Goal: Information Seeking & Learning: Learn about a topic

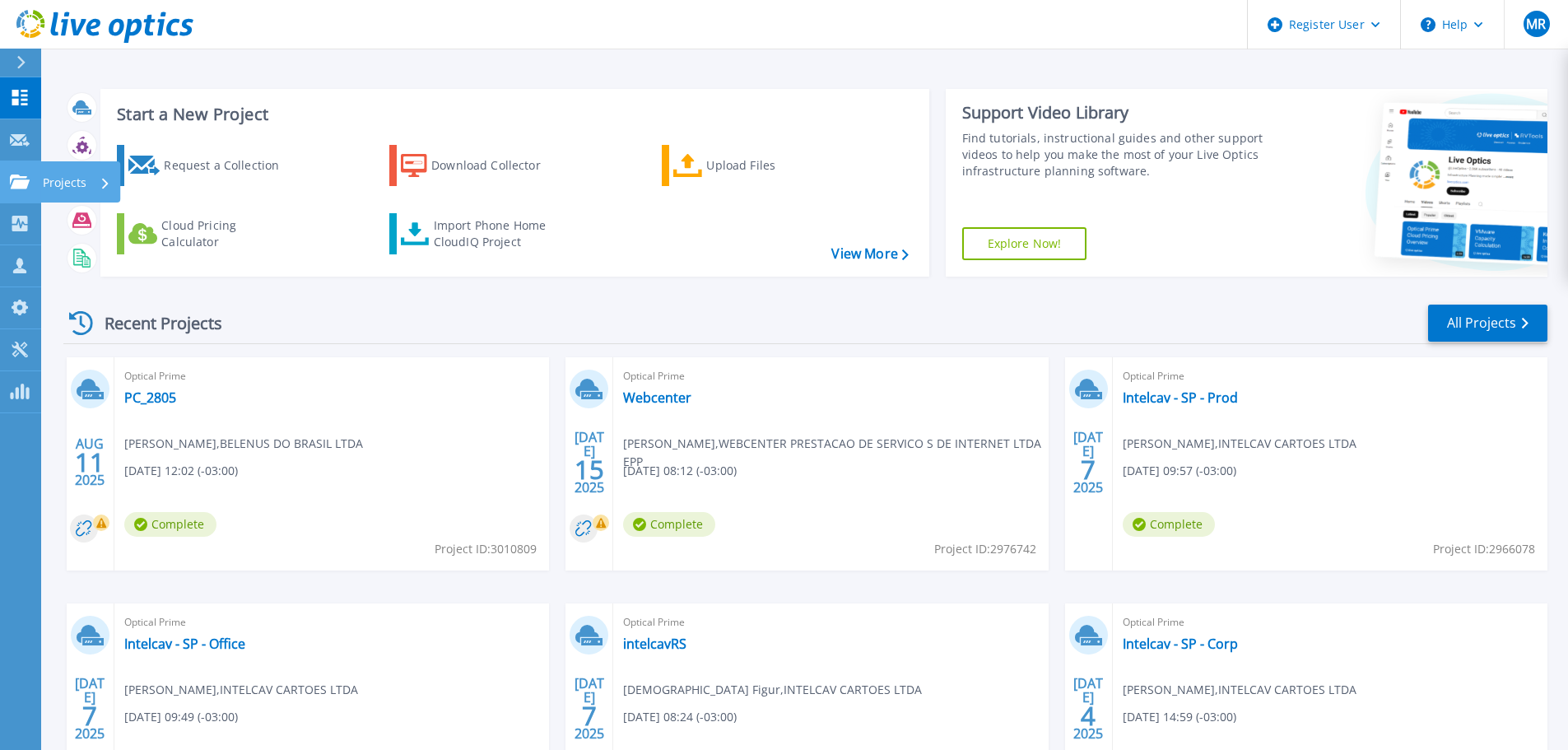
click at [13, 187] on icon at bounding box center [20, 181] width 20 height 14
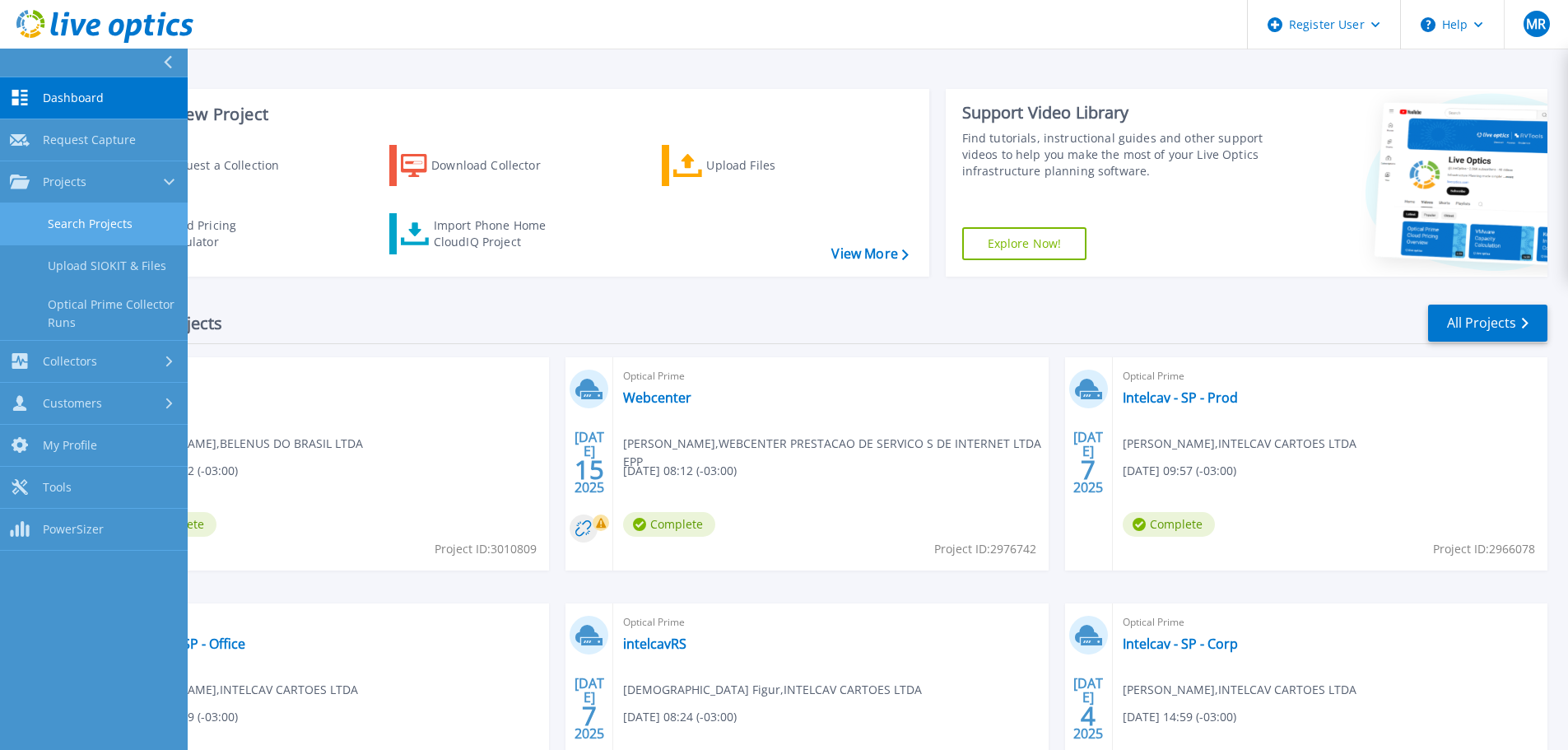
click at [79, 219] on link "Search Projects" at bounding box center [94, 224] width 187 height 42
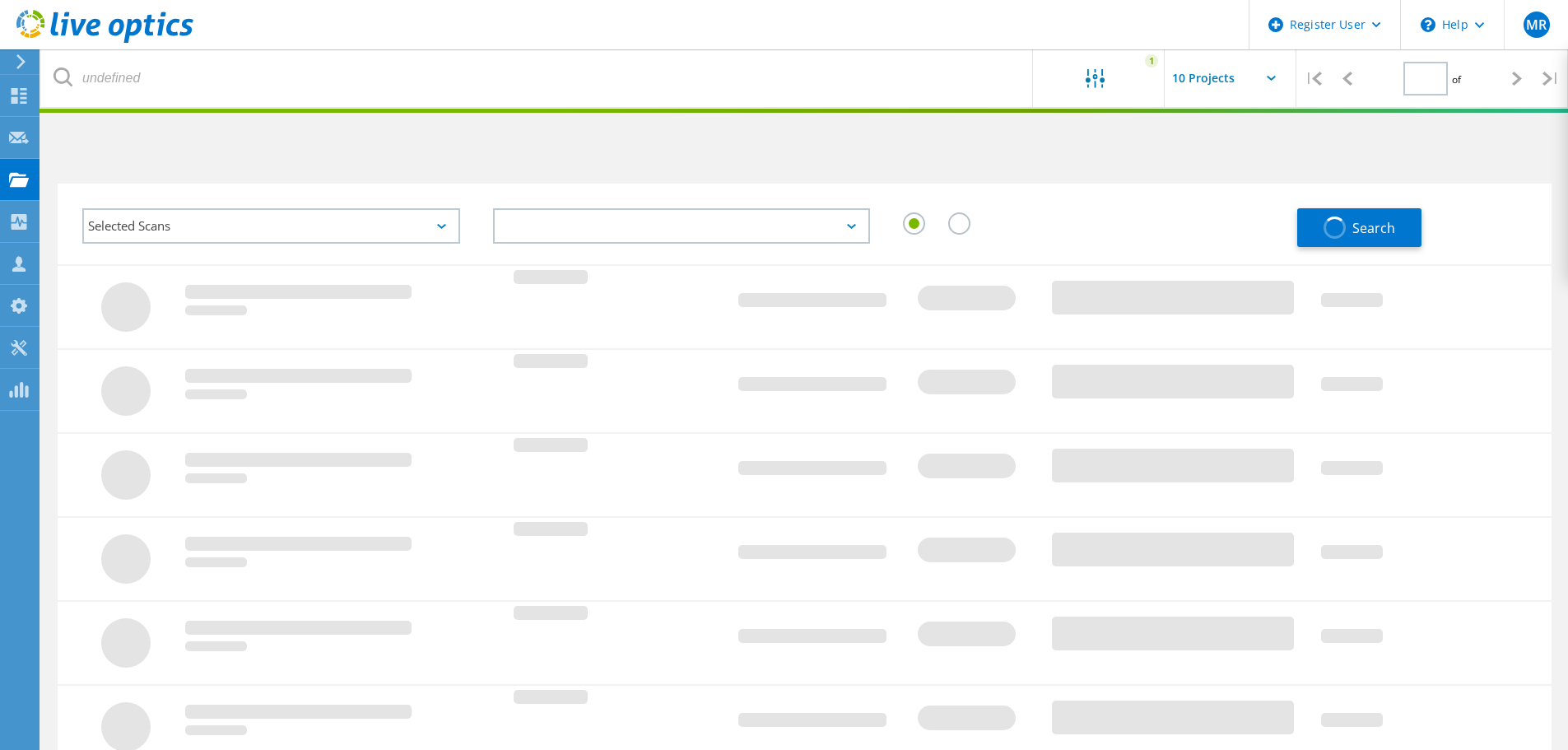
type input "1"
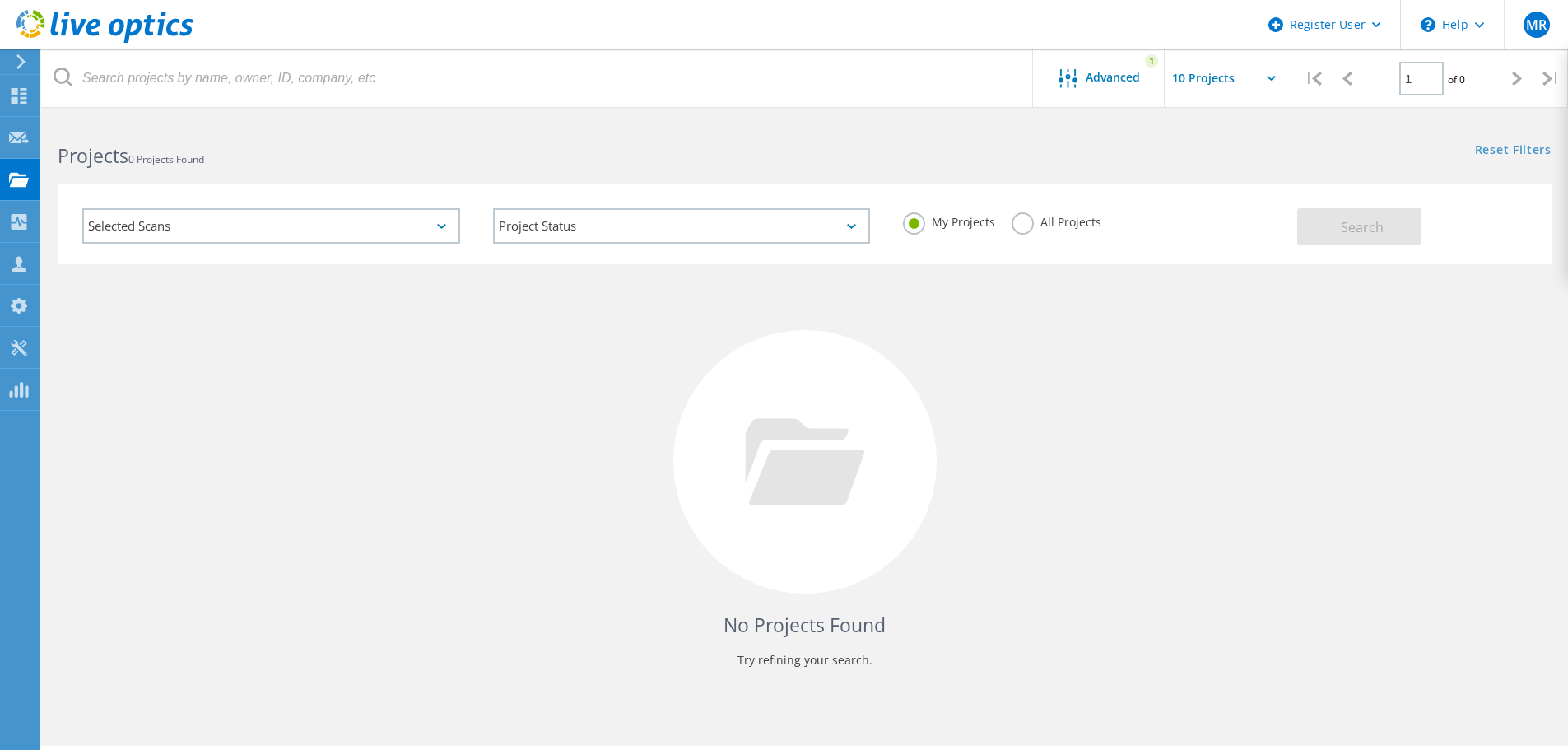
click at [1019, 224] on label "All Projects" at bounding box center [1057, 220] width 90 height 16
click at [0, 0] on input "All Projects" at bounding box center [0, 0] width 0 height 0
click at [1334, 228] on button "Search" at bounding box center [1359, 226] width 125 height 37
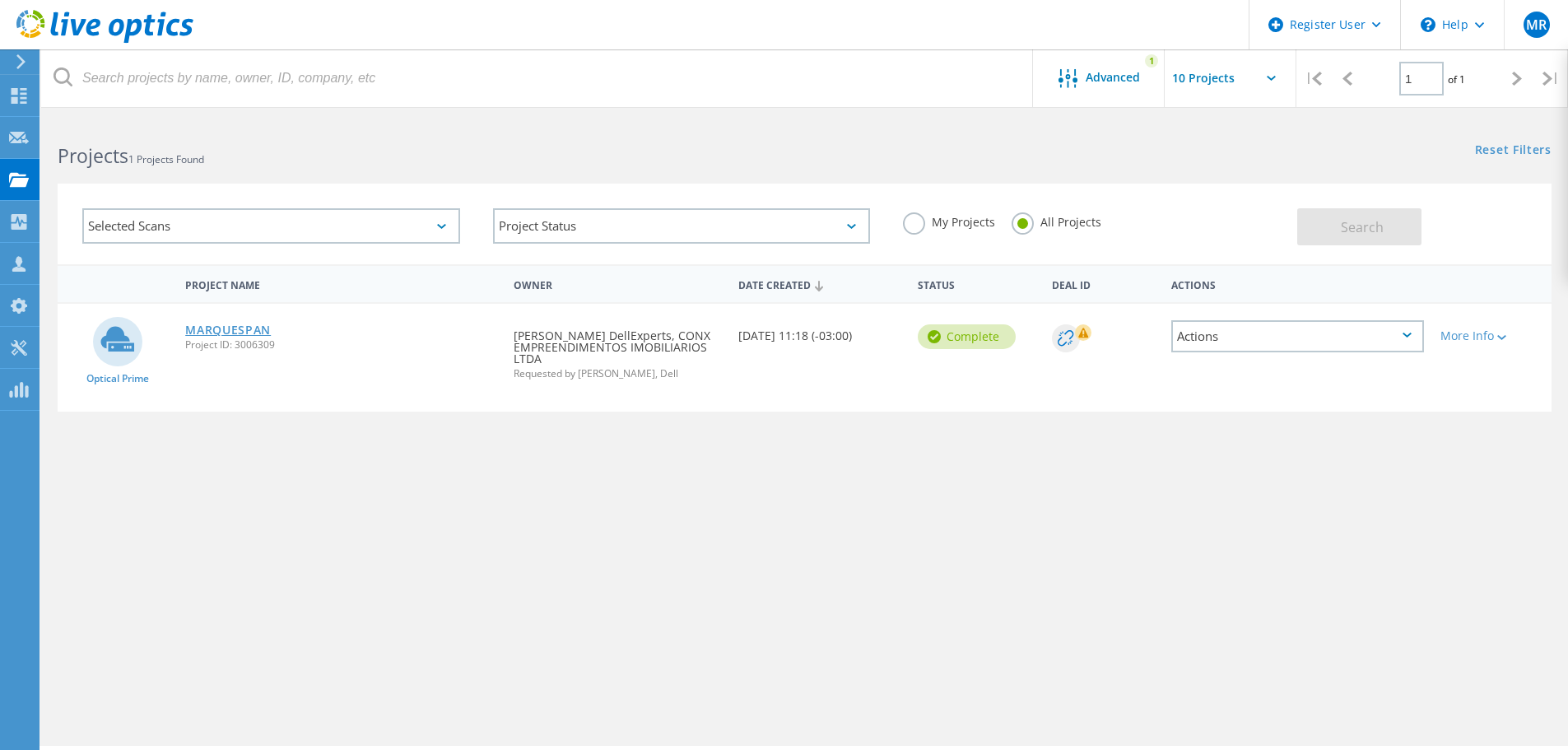
click at [225, 325] on link "MARQUESPAN" at bounding box center [228, 331] width 86 height 12
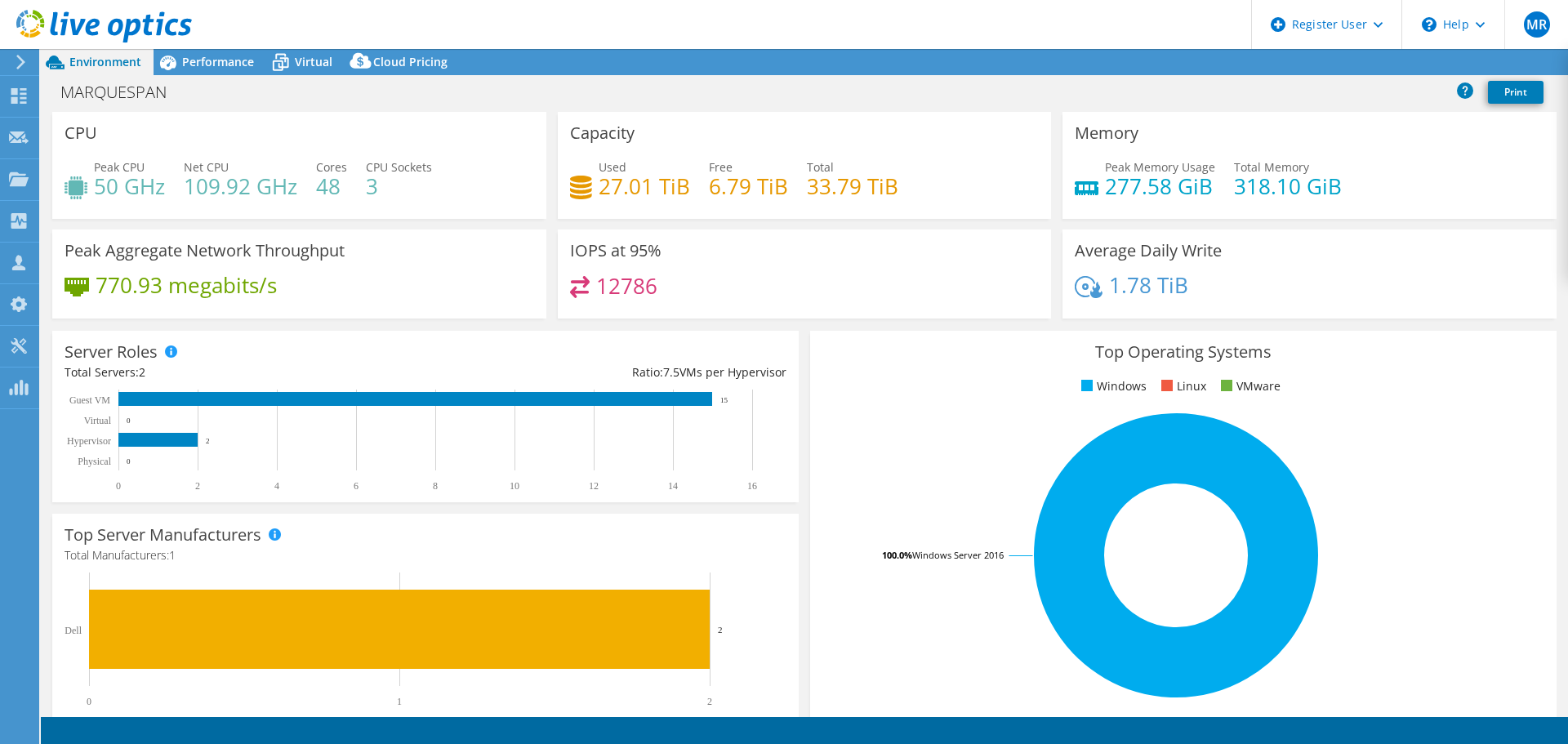
select select "USD"
click at [203, 54] on span "Performance" at bounding box center [217, 62] width 72 height 16
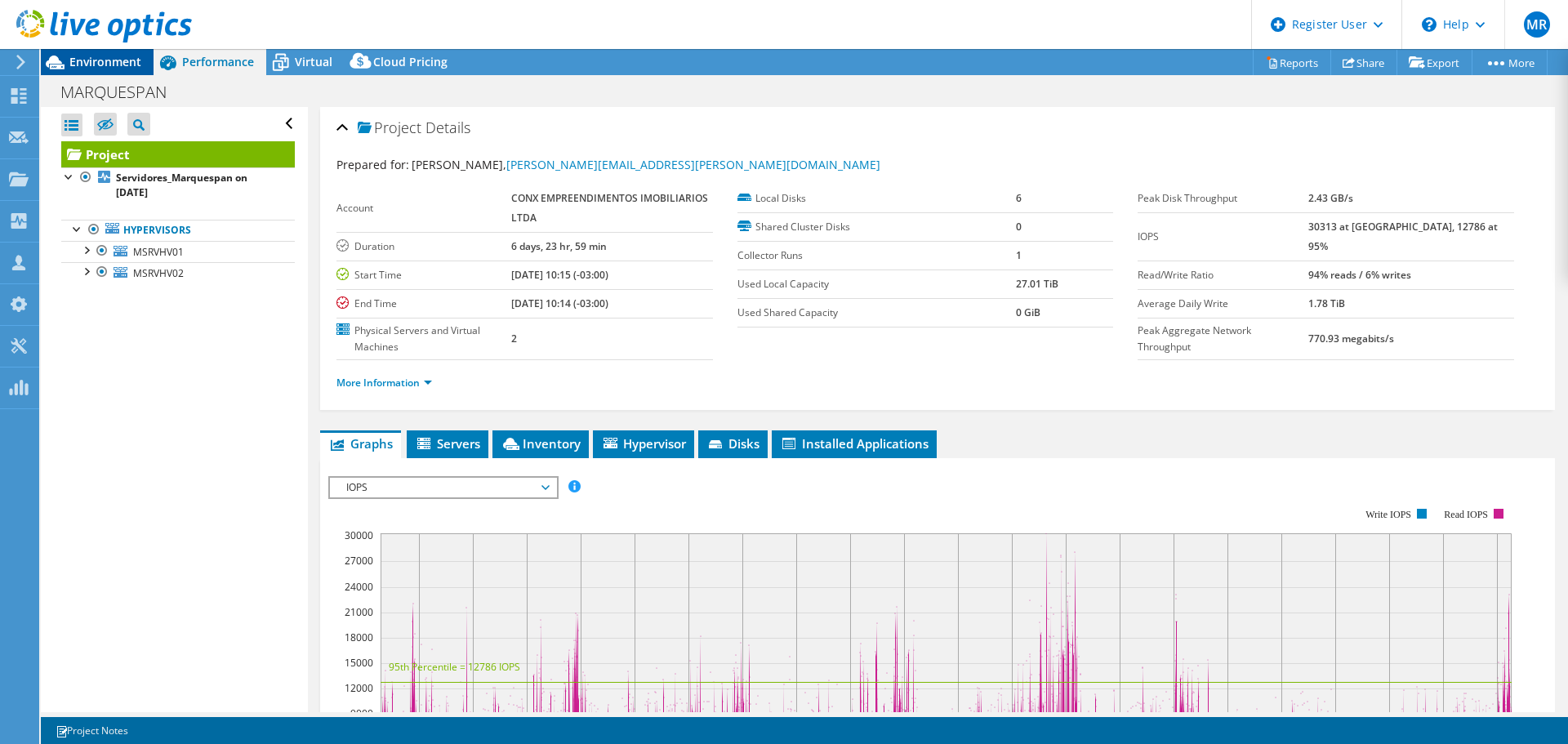
click at [133, 70] on div "Environment" at bounding box center [97, 62] width 113 height 26
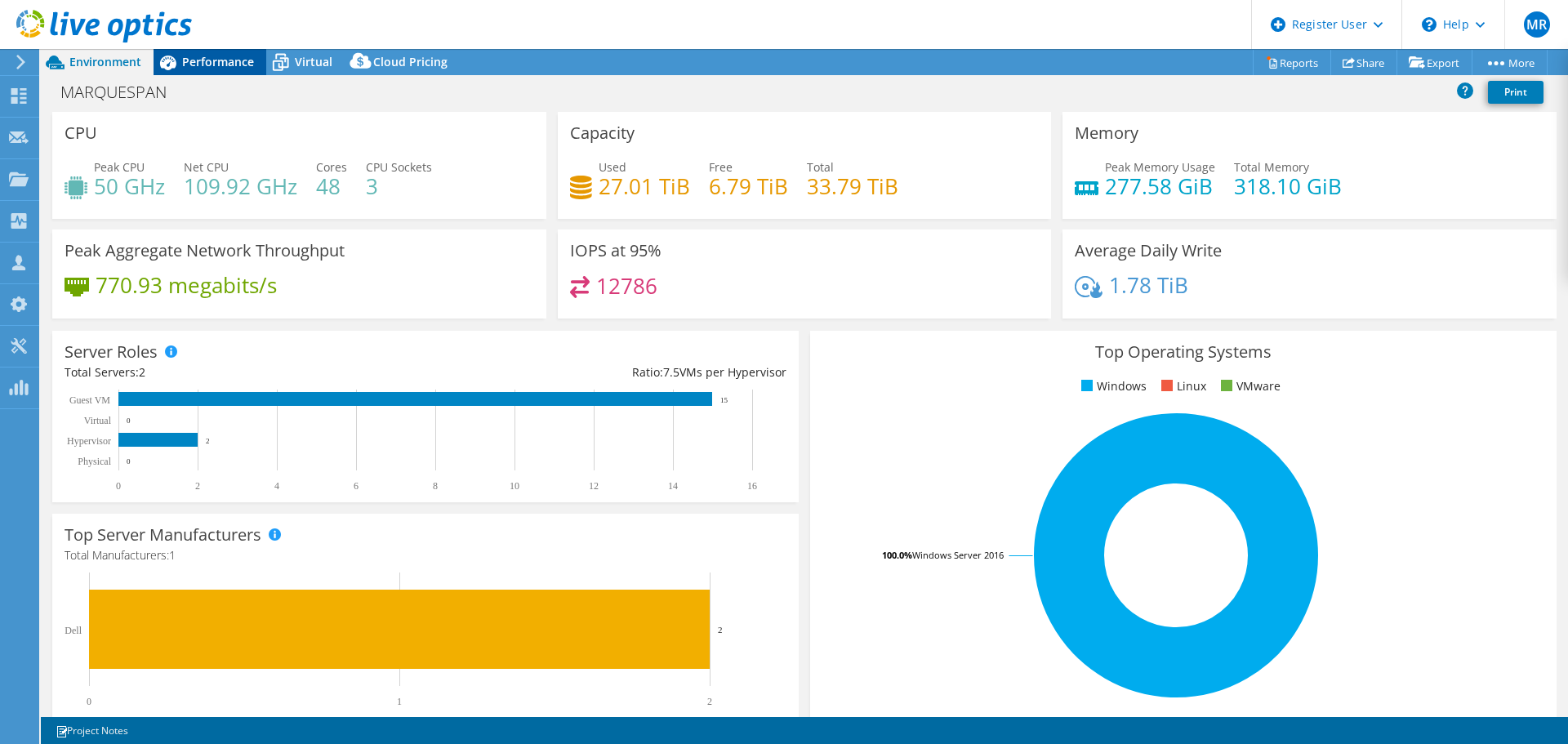
click at [202, 60] on span "Performance" at bounding box center [217, 62] width 72 height 16
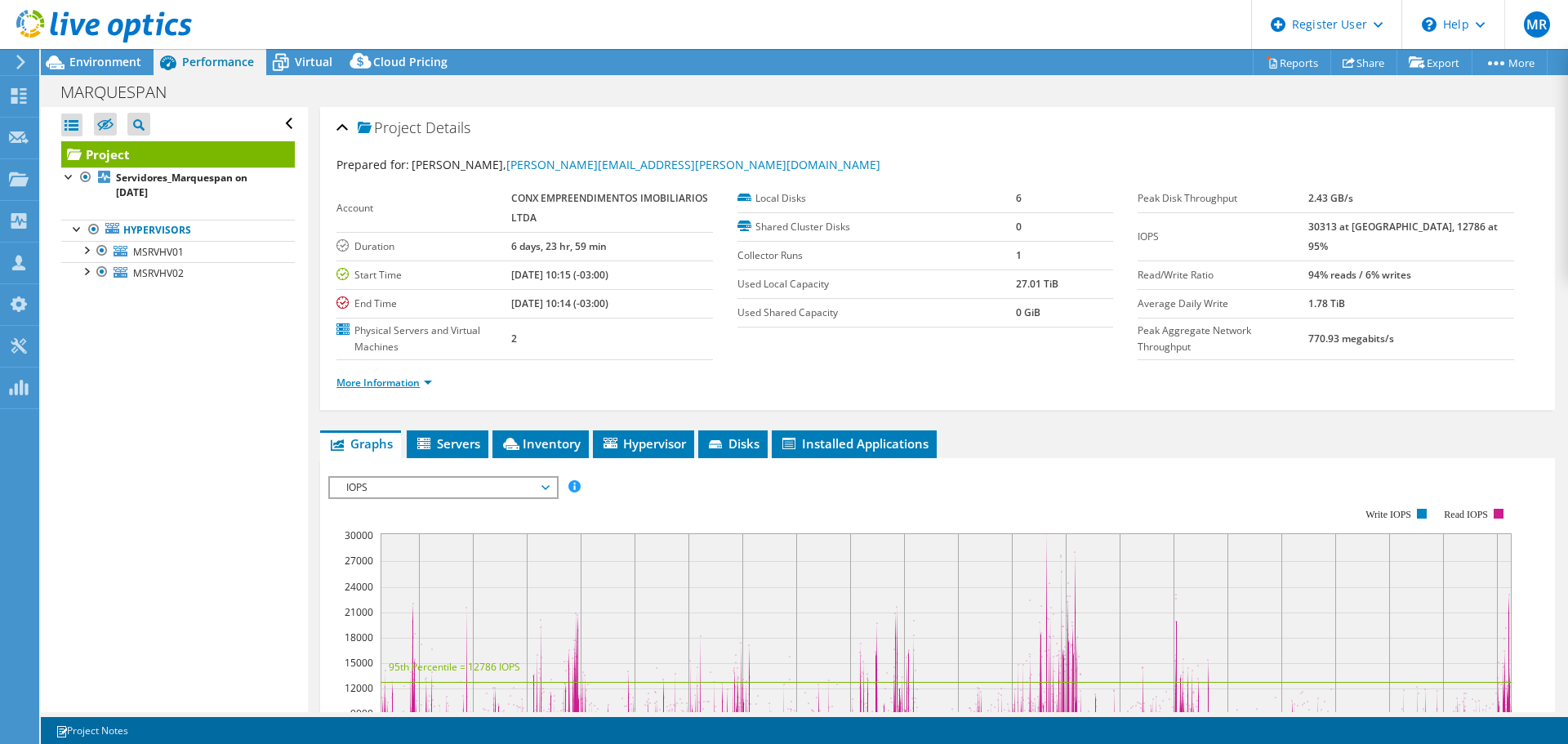
click at [386, 381] on link "More Information" at bounding box center [383, 382] width 96 height 14
